Goal: Task Accomplishment & Management: Use online tool/utility

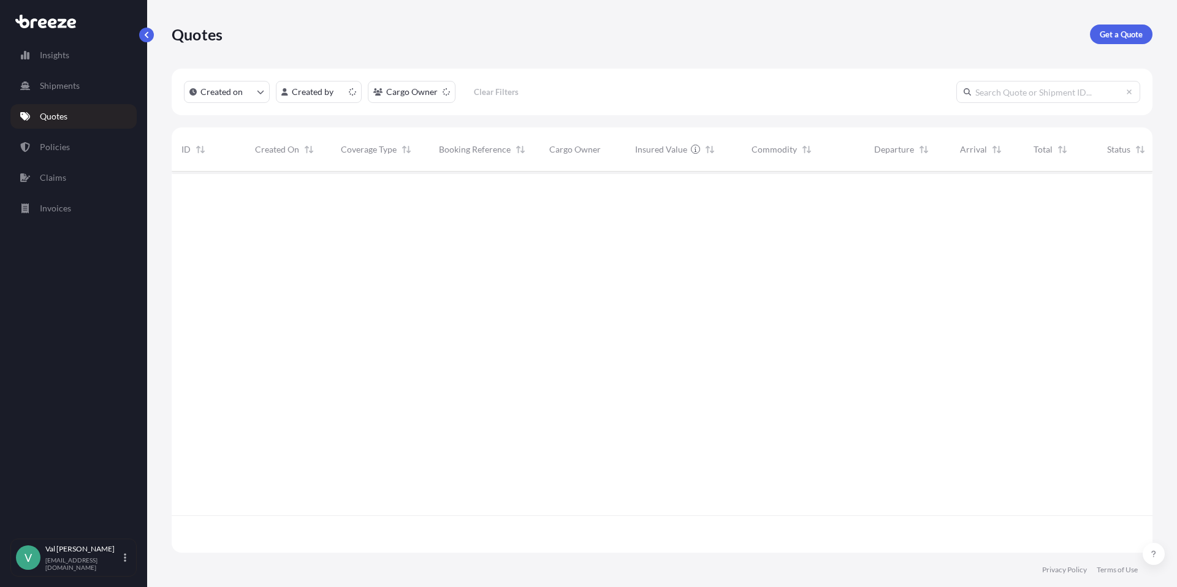
scroll to position [379, 972]
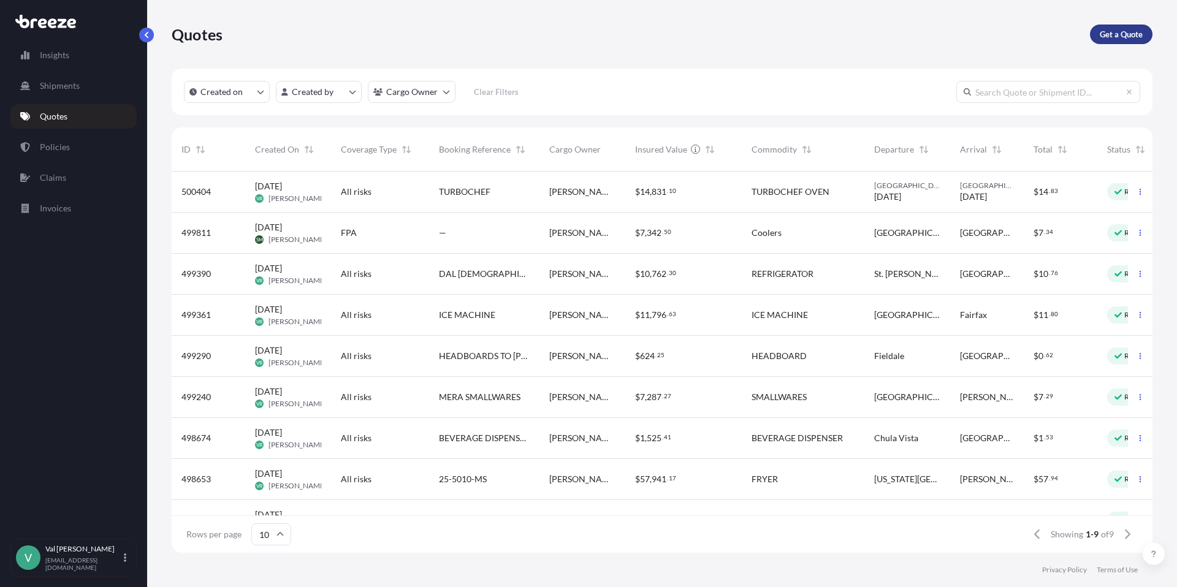
click at [1116, 36] on p "Get a Quote" at bounding box center [1121, 34] width 43 height 12
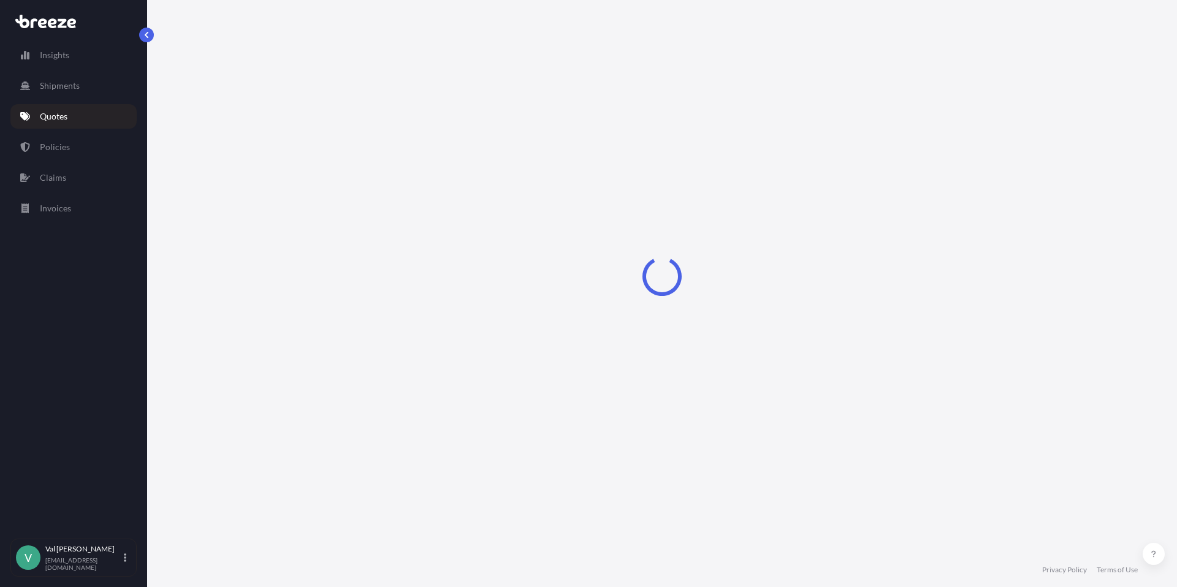
select select "Sea"
select select "1"
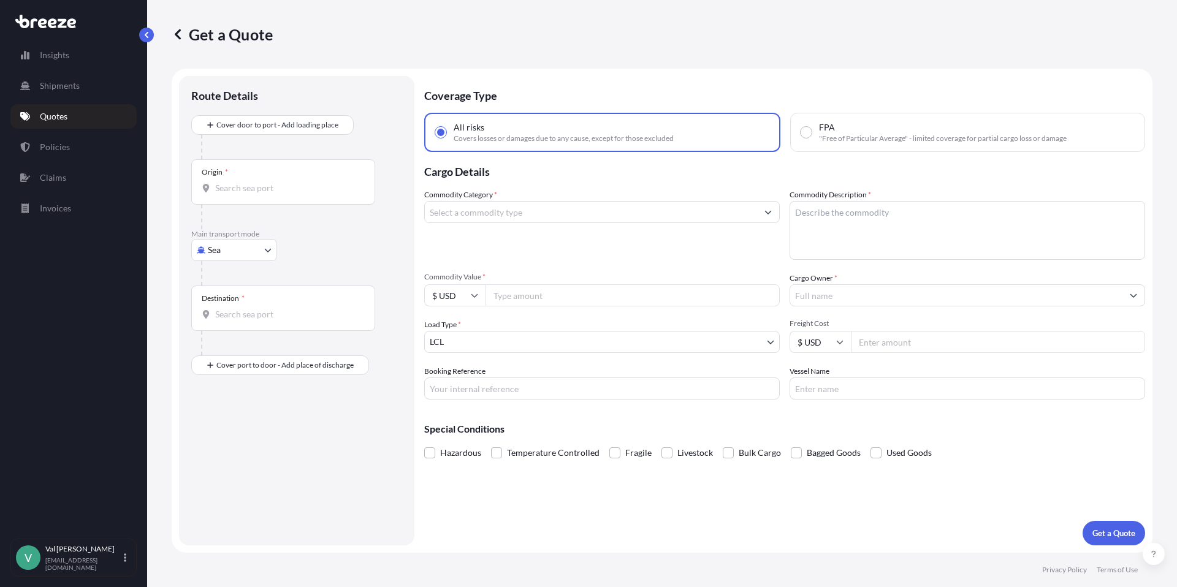
click at [251, 248] on body "Insights Shipments Quotes Policies Claims Invoices V [PERSON_NAME] [PERSON_NAME…" at bounding box center [588, 293] width 1177 height 587
click at [238, 319] on div "Road" at bounding box center [234, 326] width 76 height 22
select select "Road"
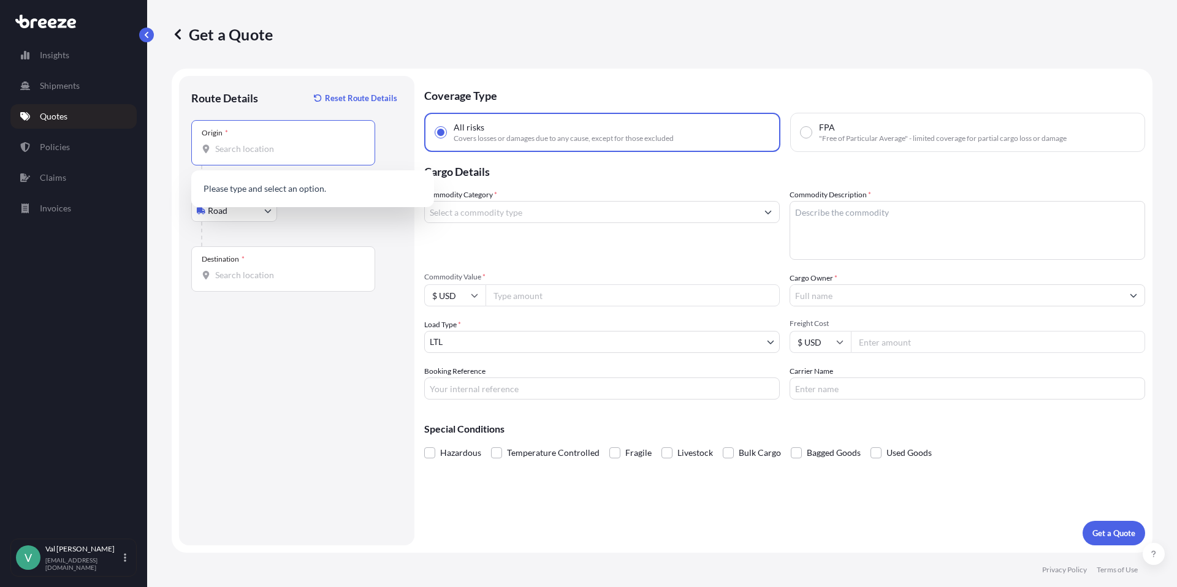
click at [260, 146] on input "Origin *" at bounding box center [287, 149] width 145 height 12
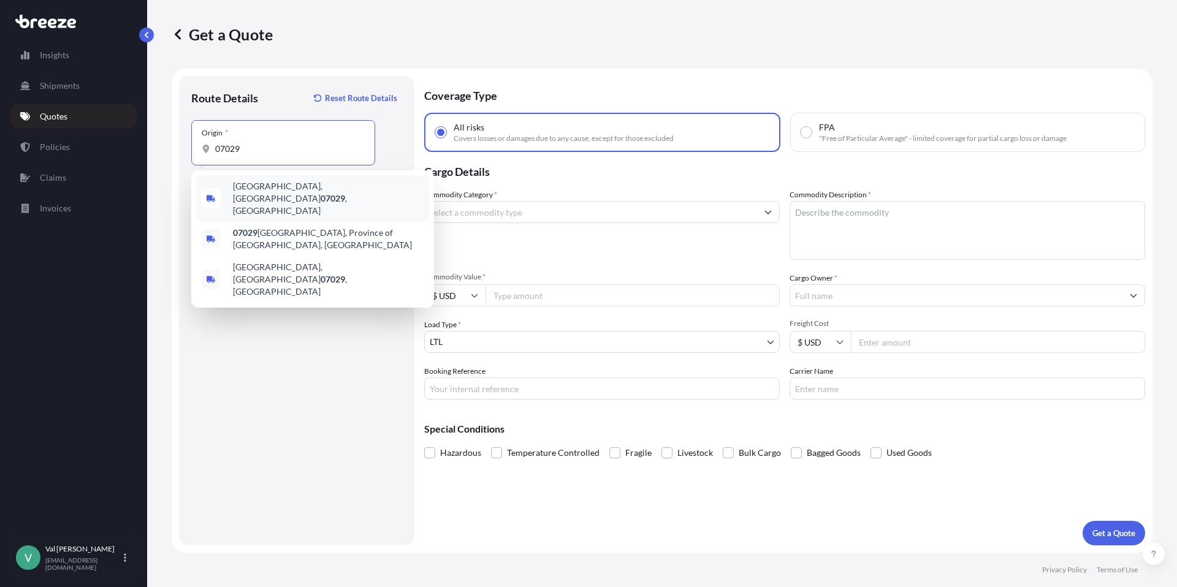
click at [266, 189] on span "[PERSON_NAME][GEOGRAPHIC_DATA] , [GEOGRAPHIC_DATA]" at bounding box center [328, 198] width 191 height 37
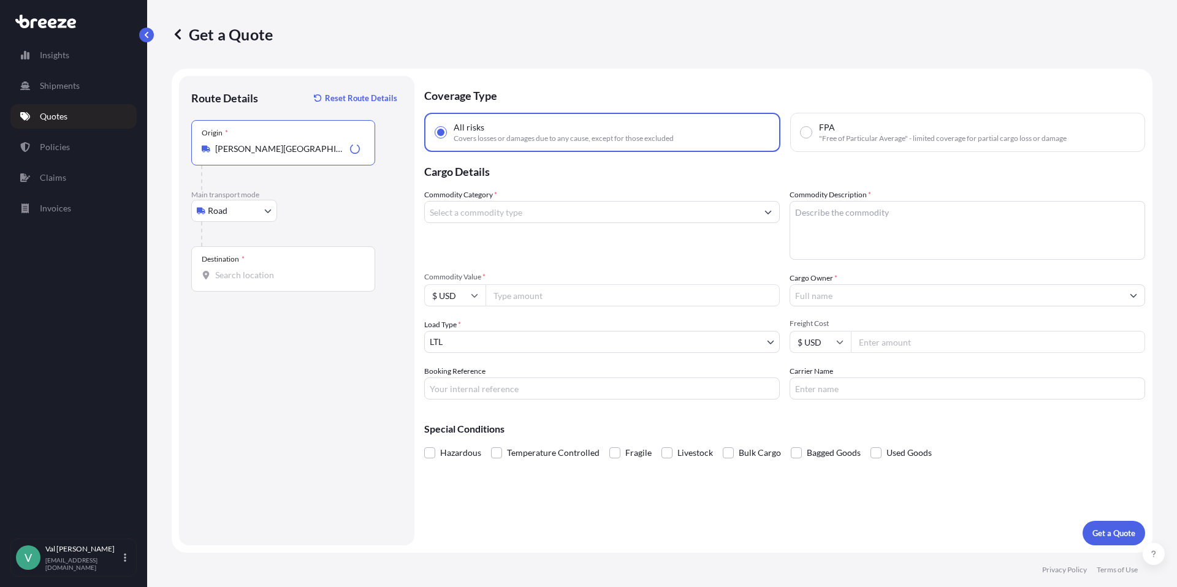
type input "[PERSON_NAME][GEOGRAPHIC_DATA], [GEOGRAPHIC_DATA]"
click at [243, 275] on input "Destination *" at bounding box center [287, 275] width 145 height 12
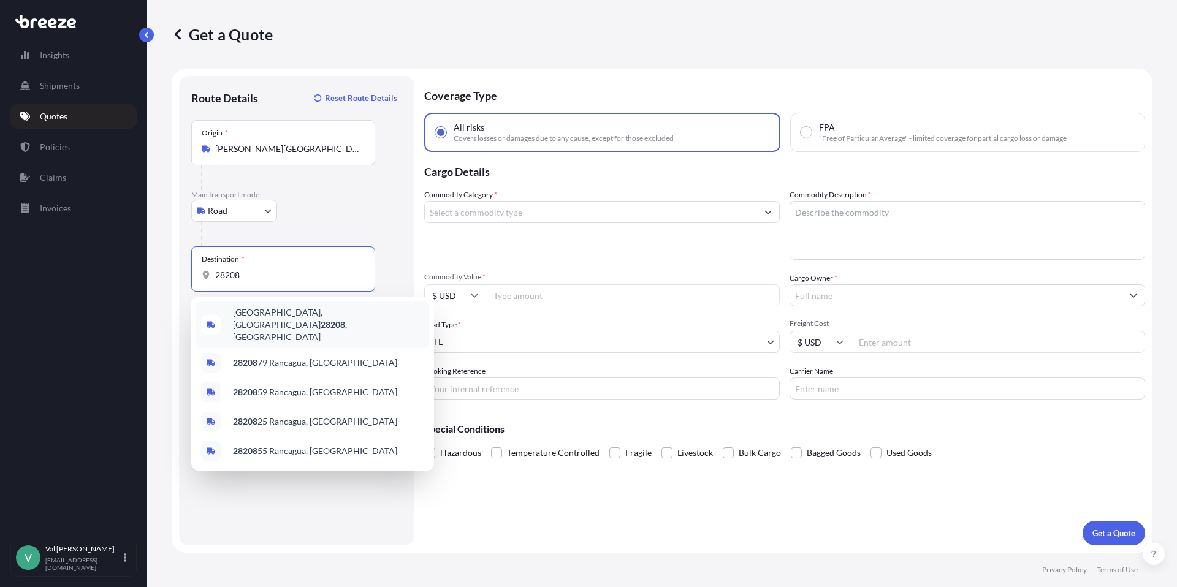
click at [272, 313] on span "[GEOGRAPHIC_DATA], NC 28208 , [GEOGRAPHIC_DATA]" at bounding box center [328, 325] width 191 height 37
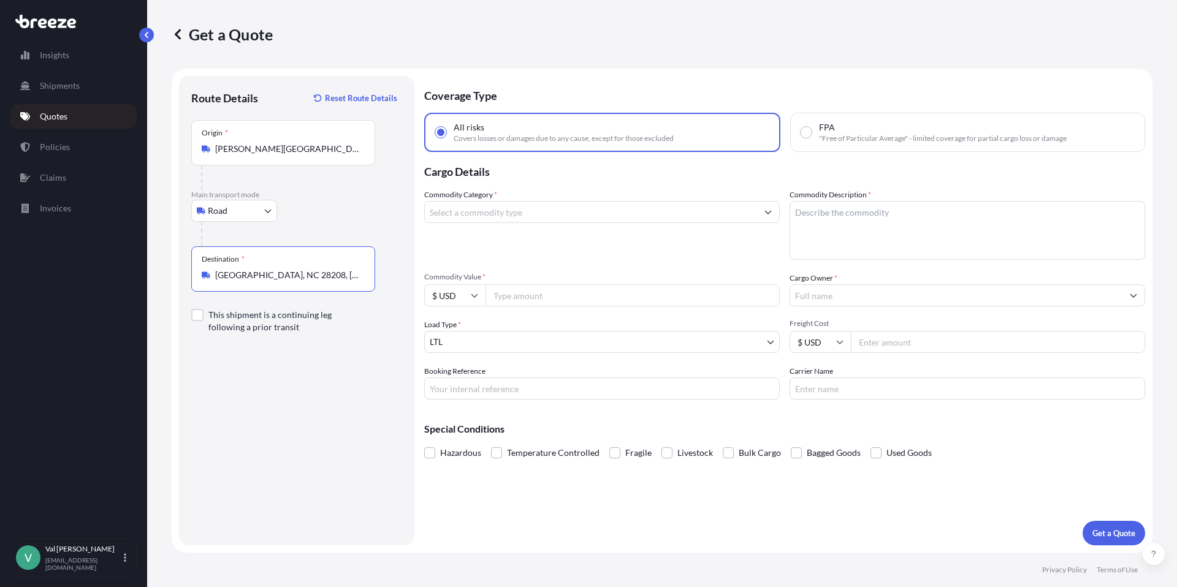
type input "[GEOGRAPHIC_DATA], NC 28208, [GEOGRAPHIC_DATA]"
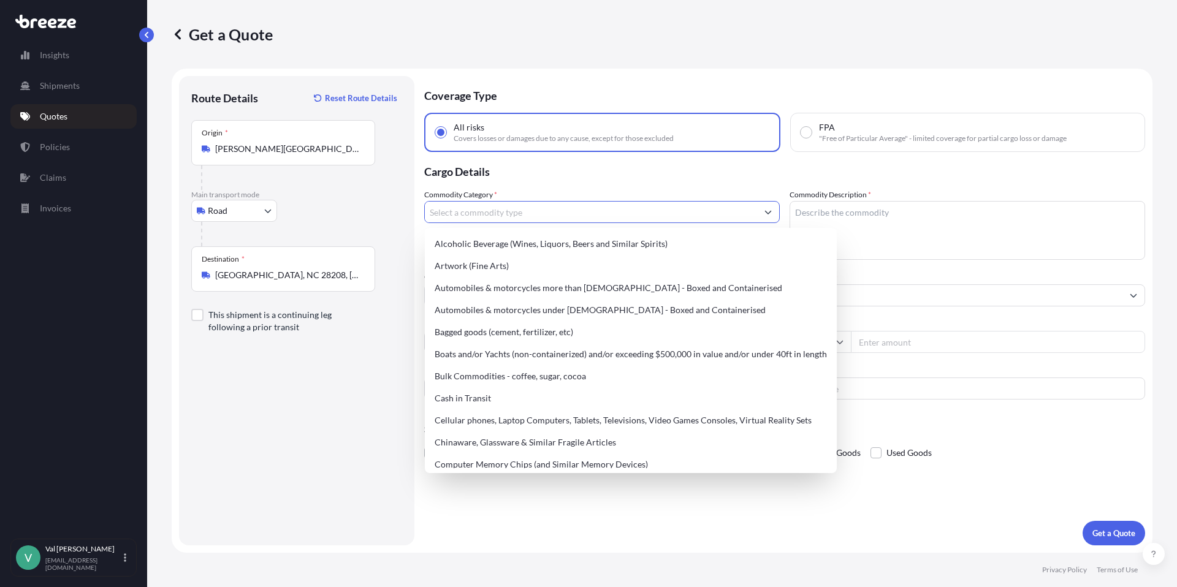
click at [471, 215] on input "Commodity Category *" at bounding box center [591, 212] width 332 height 22
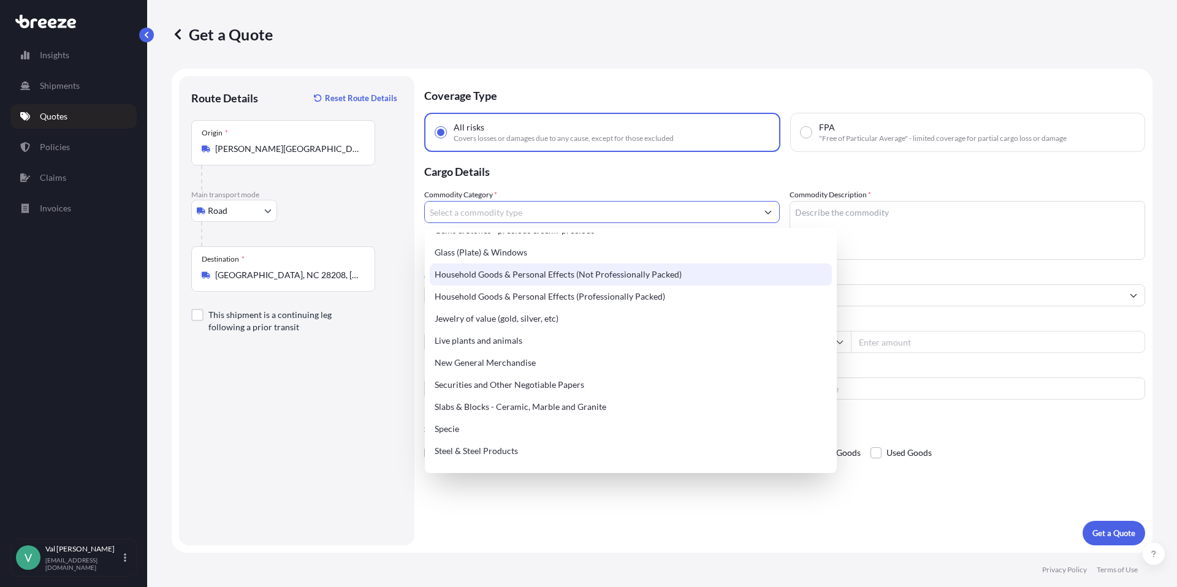
scroll to position [417, 0]
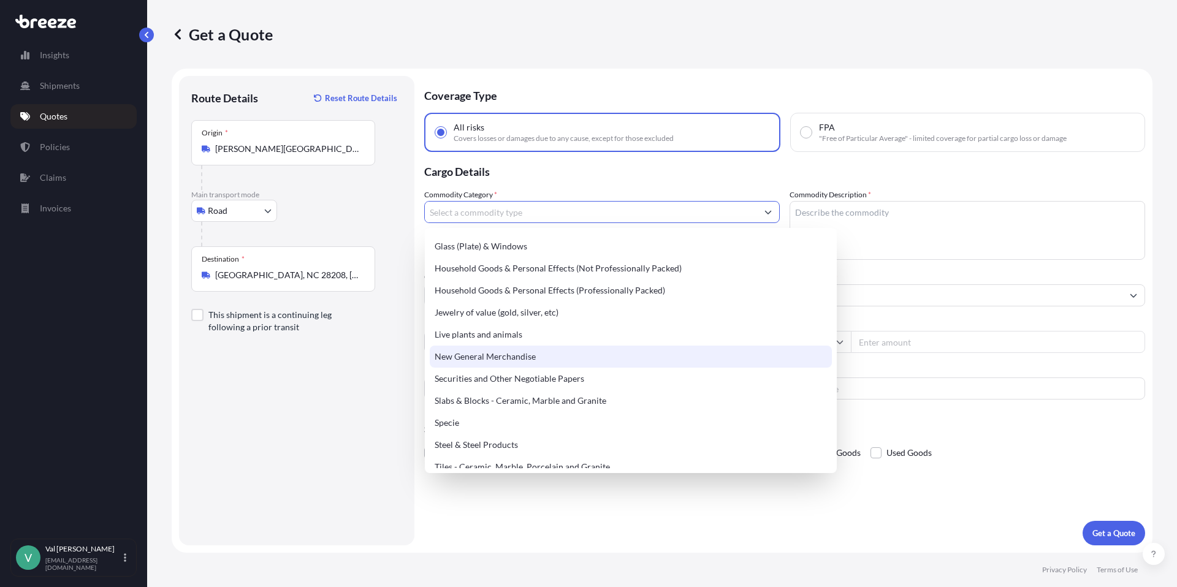
click at [514, 352] on div "New General Merchandise" at bounding box center [631, 357] width 402 height 22
type input "New General Merchandise"
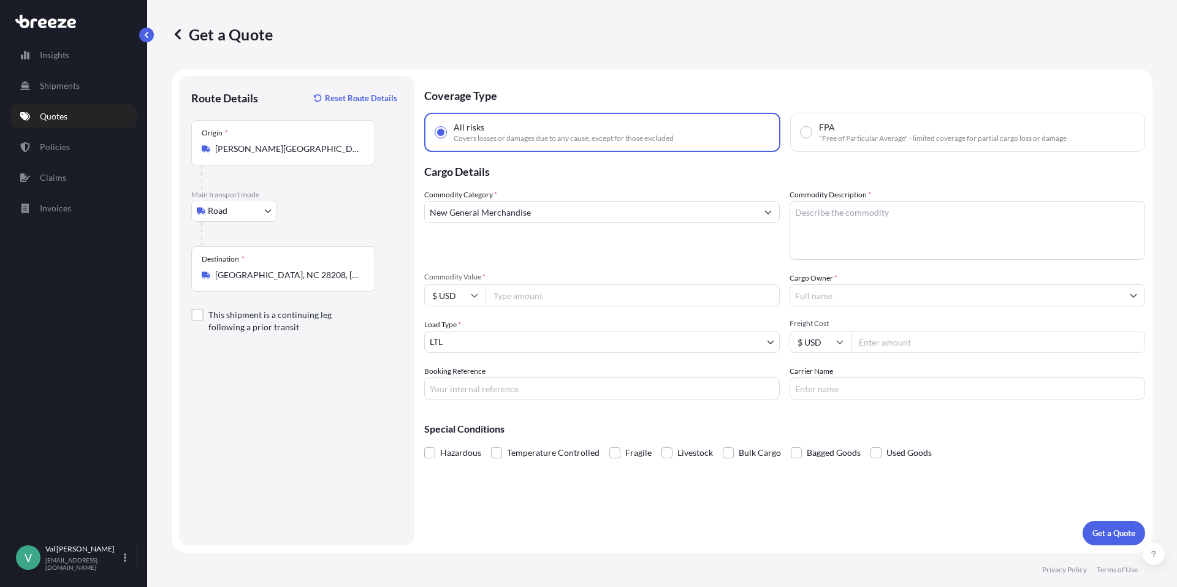
click at [516, 296] on input "Commodity Value *" at bounding box center [633, 295] width 294 height 22
type input "9410"
click at [500, 390] on input "Booking Reference" at bounding box center [602, 389] width 356 height 22
type input "g"
type input "GLW"
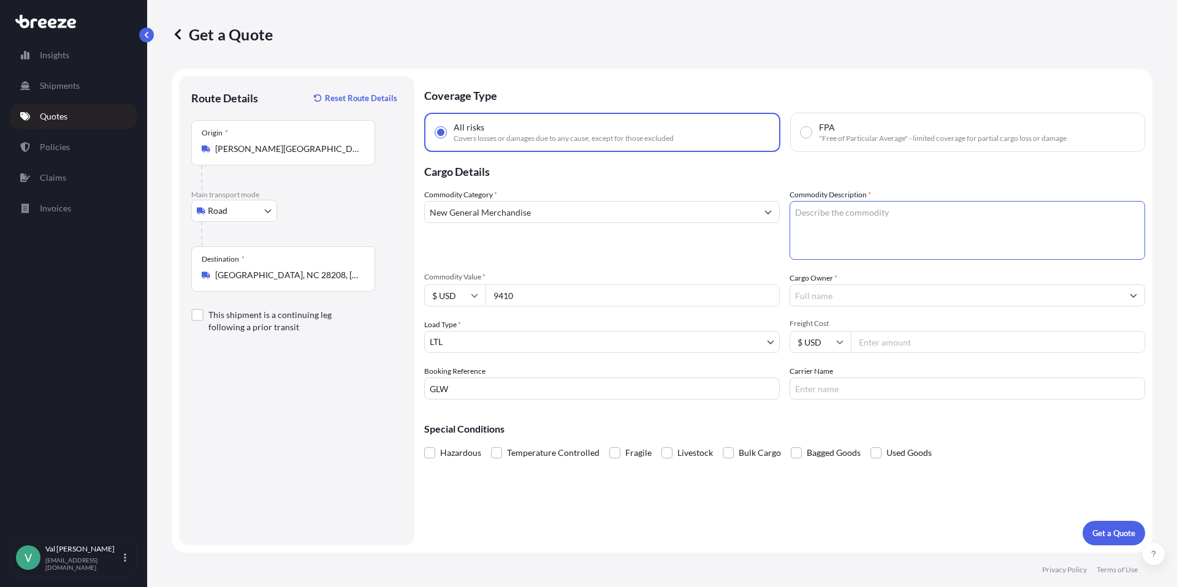
click at [806, 212] on textarea "Commodity Description *" at bounding box center [968, 230] width 356 height 59
type textarea "REFRIGERATED SELF-SERVICE CASE"
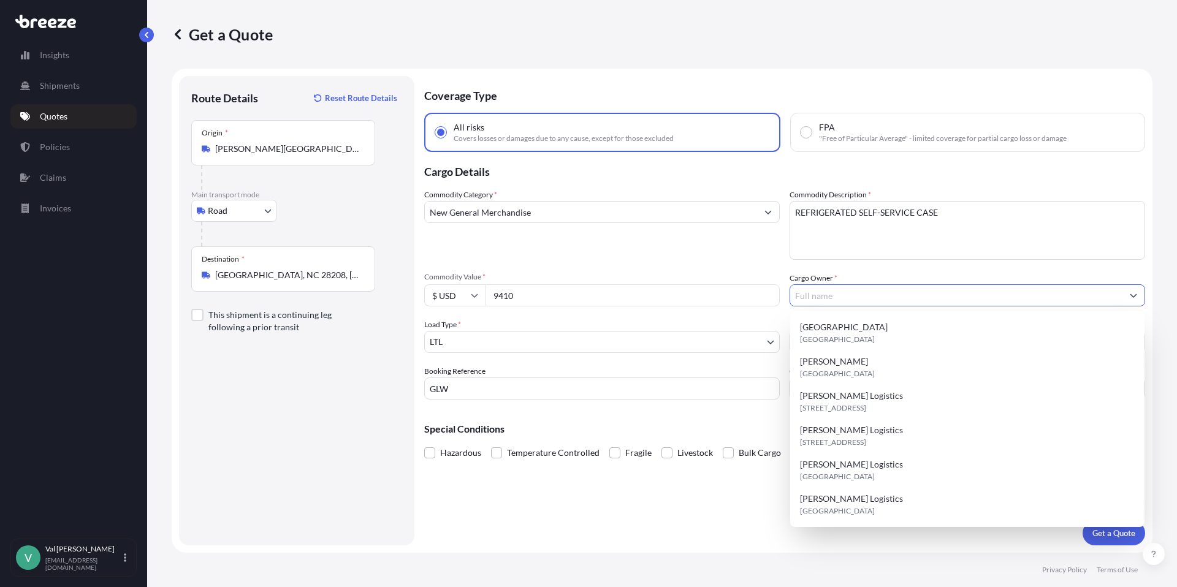
click at [817, 292] on input "Cargo Owner *" at bounding box center [956, 295] width 332 height 22
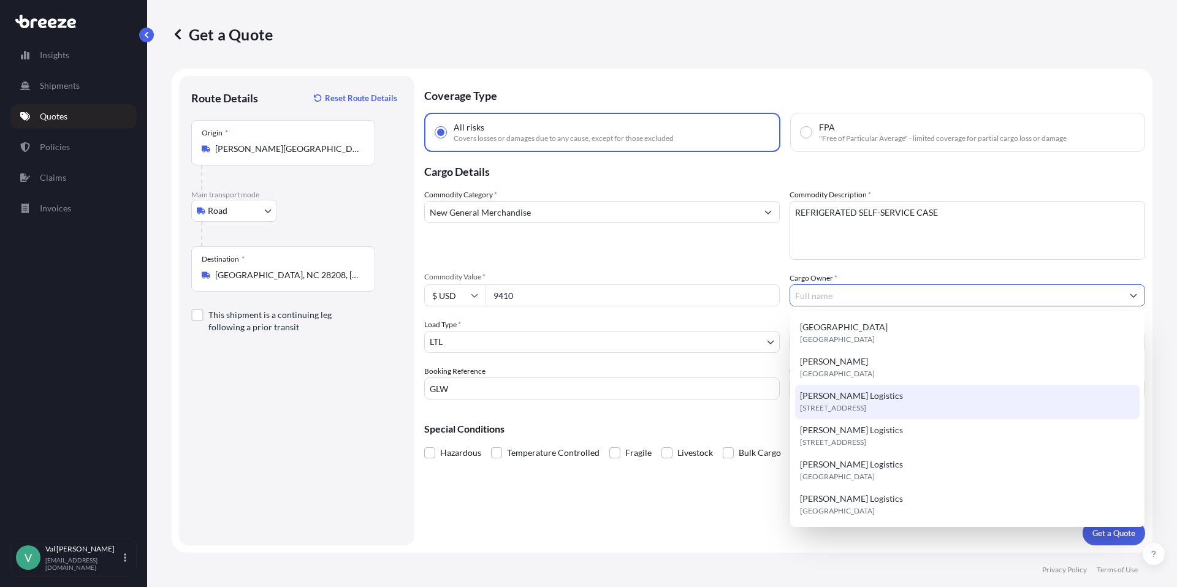
click at [842, 407] on span "[STREET_ADDRESS]" at bounding box center [833, 408] width 66 height 12
type input "[PERSON_NAME] Logistics"
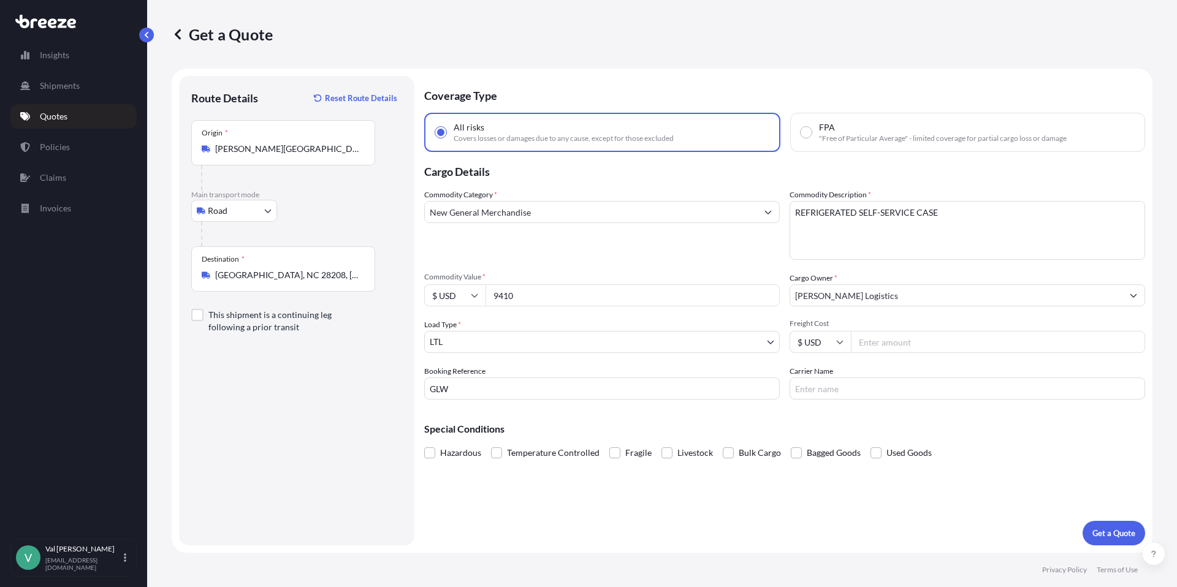
click at [885, 341] on input "Freight Cost" at bounding box center [998, 342] width 294 height 22
type input "407.21"
click at [863, 384] on input "Carrier Name" at bounding box center [968, 389] width 356 height 22
type input "TFORCE"
click at [1114, 532] on p "Get a Quote" at bounding box center [1113, 533] width 43 height 12
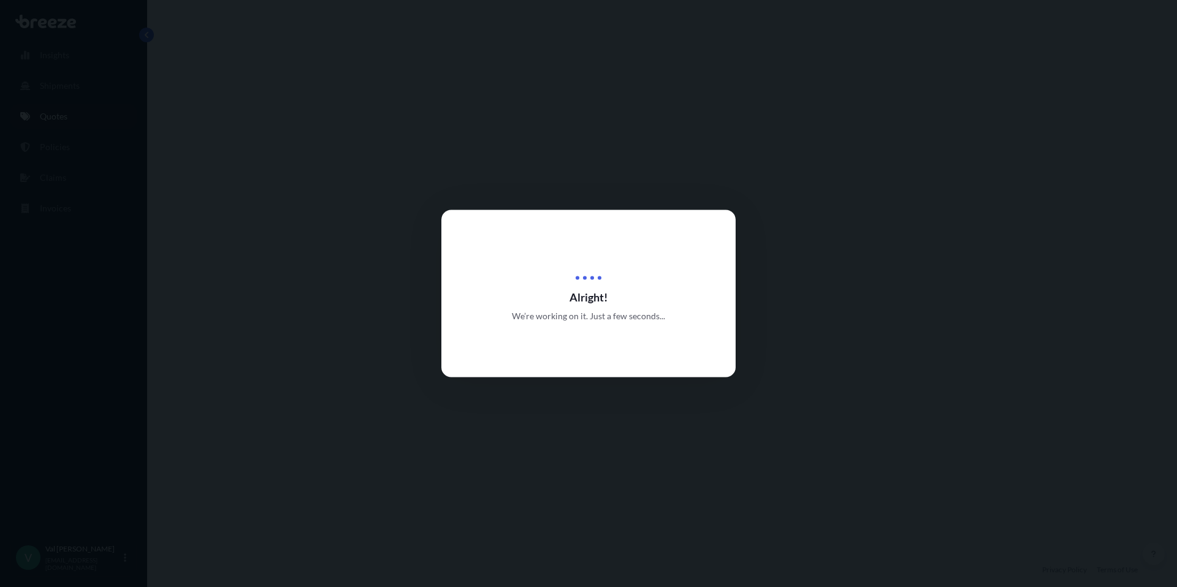
select select "Road"
select select "1"
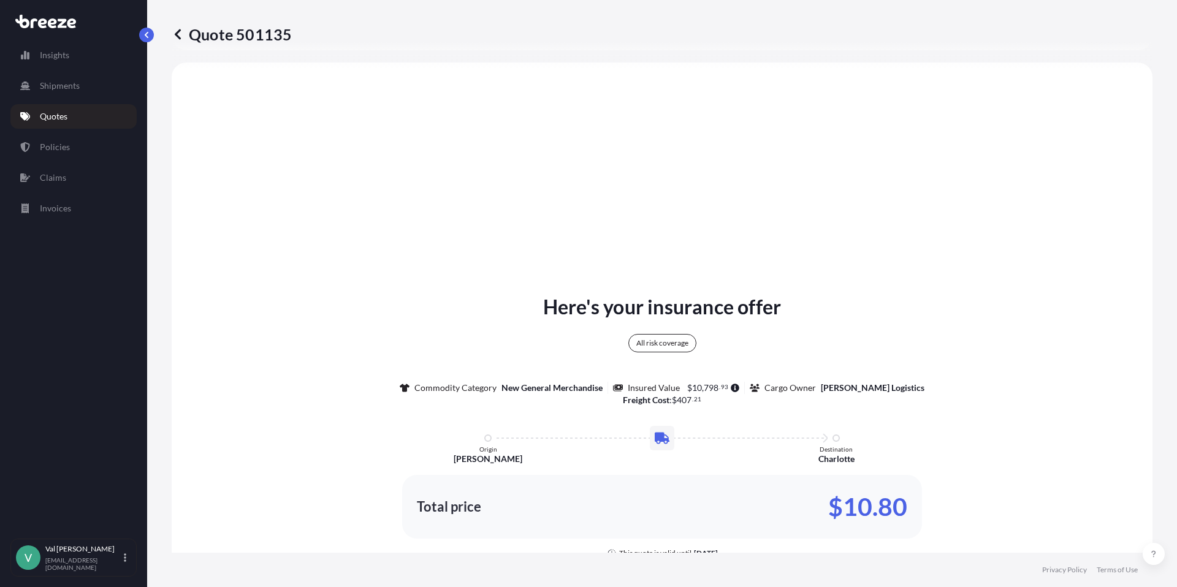
scroll to position [445, 0]
